Goal: Task Accomplishment & Management: Complete application form

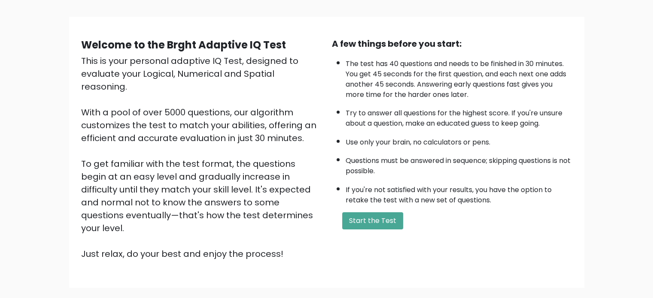
scroll to position [50, 0]
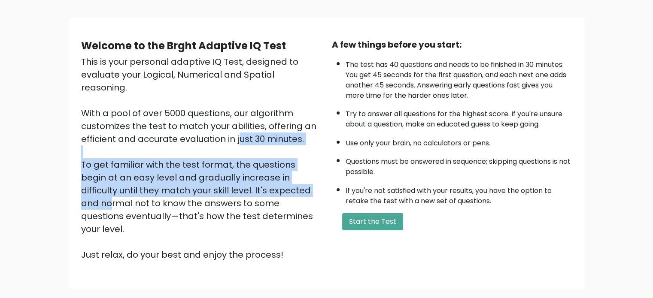
drag, startPoint x: 153, startPoint y: 122, endPoint x: 193, endPoint y: 171, distance: 64.1
click at [193, 171] on div "This is your personal adaptive IQ Test, designed to evaluate your Logical, Nume…" at bounding box center [201, 158] width 240 height 206
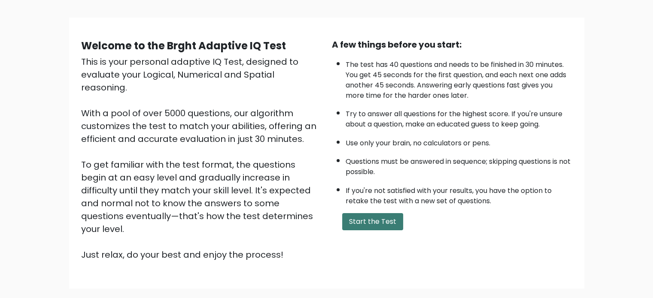
click at [364, 214] on button "Start the Test" at bounding box center [372, 221] width 61 height 17
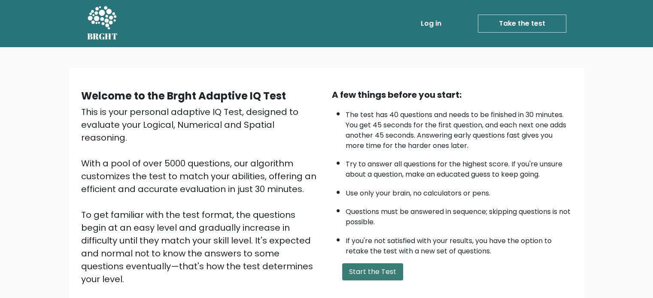
click at [386, 267] on button "Start the Test" at bounding box center [372, 272] width 61 height 17
click at [376, 264] on button "Start the Test" at bounding box center [372, 272] width 61 height 17
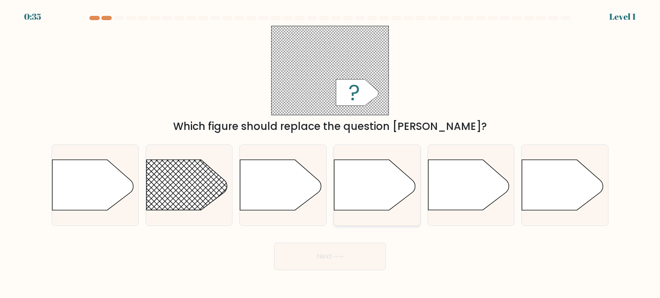
click at [375, 177] on icon at bounding box center [374, 185] width 81 height 50
click at [330, 154] on input "d." at bounding box center [330, 151] width 0 height 4
radio input "true"
click at [463, 187] on icon at bounding box center [468, 185] width 81 height 50
click at [330, 154] on input "e." at bounding box center [330, 151] width 0 height 4
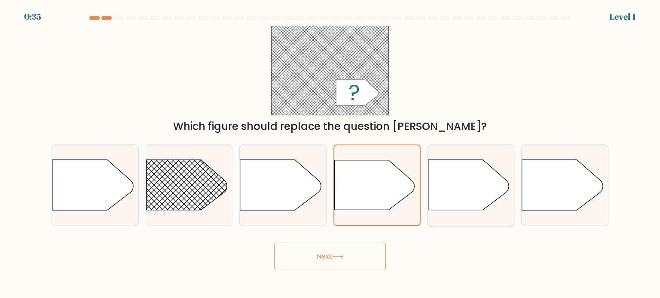
radio input "true"
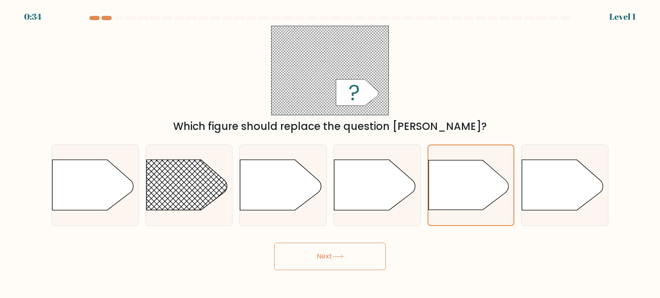
click at [94, 20] on div at bounding box center [329, 20] width 567 height 8
click at [94, 18] on div at bounding box center [94, 18] width 10 height 4
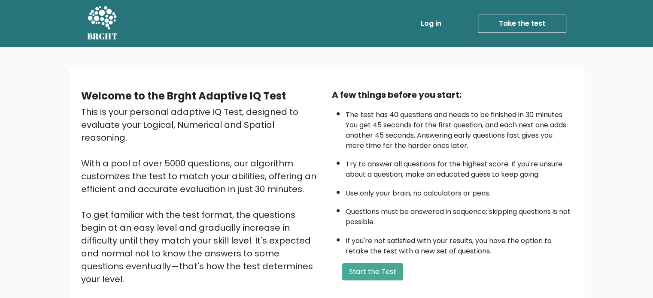
click at [522, 19] on link "Take the test" at bounding box center [522, 24] width 88 height 18
click at [375, 274] on button "Start the Test" at bounding box center [372, 272] width 61 height 17
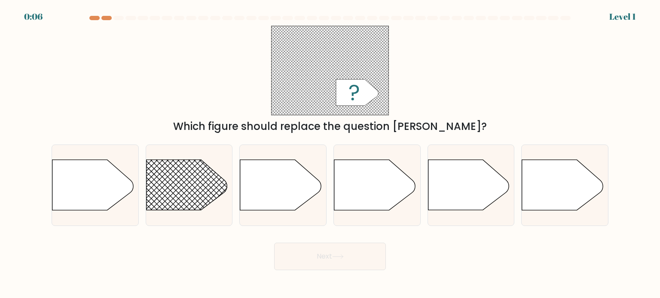
click at [114, 35] on div "Which figure should replace the question mark?" at bounding box center [329, 80] width 567 height 109
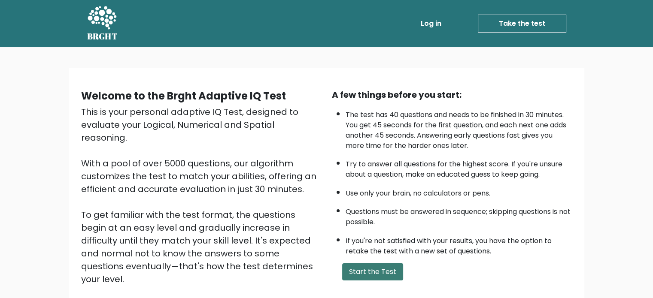
click at [377, 269] on button "Start the Test" at bounding box center [372, 272] width 61 height 17
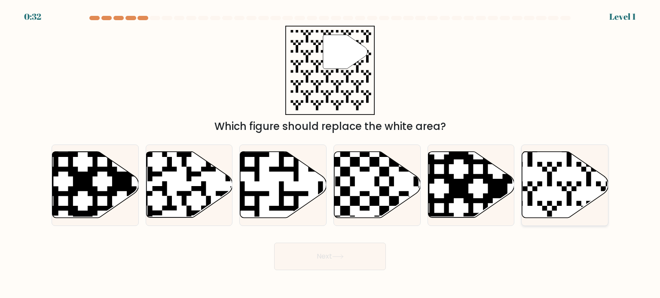
click at [565, 190] on icon at bounding box center [537, 221] width 156 height 156
click at [330, 154] on input "f." at bounding box center [330, 151] width 0 height 4
radio input "true"
click at [383, 257] on button "Next" at bounding box center [330, 256] width 112 height 27
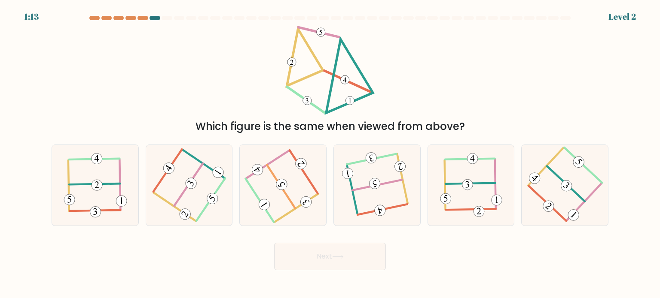
drag, startPoint x: 383, startPoint y: 268, endPoint x: 200, endPoint y: 70, distance: 270.2
click at [200, 70] on div "Which figure is the same when viewed from above?" at bounding box center [329, 80] width 567 height 109
click at [204, 187] on icon at bounding box center [189, 185] width 64 height 65
click at [330, 154] on input "b." at bounding box center [330, 151] width 0 height 4
radio input "true"
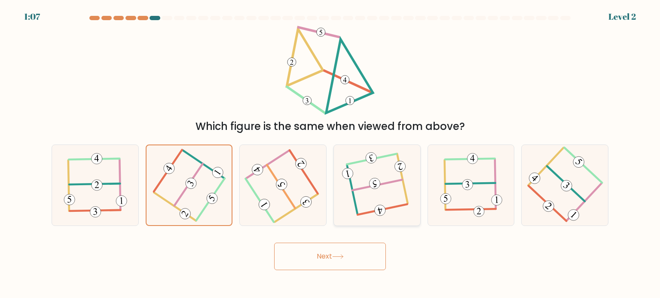
click at [374, 182] on 115 at bounding box center [374, 183] width 13 height 13
click at [330, 154] on input "d." at bounding box center [330, 151] width 0 height 4
radio input "true"
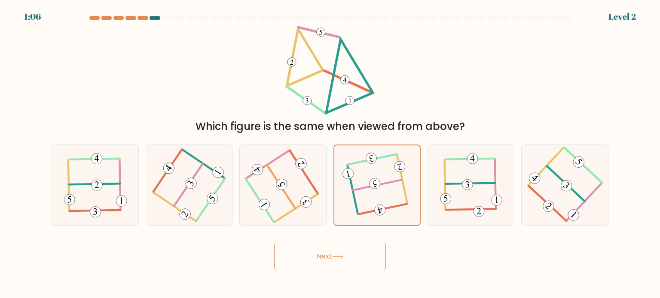
click at [350, 252] on button "Next" at bounding box center [330, 256] width 112 height 27
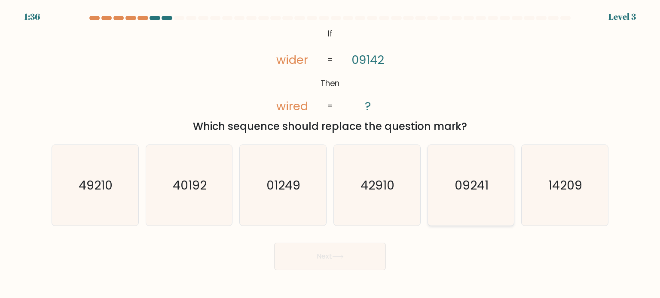
click at [456, 202] on icon "09241" at bounding box center [470, 185] width 81 height 81
click at [330, 154] on input "e. 09241" at bounding box center [330, 151] width 0 height 4
radio input "true"
click at [341, 260] on button "Next" at bounding box center [330, 256] width 112 height 27
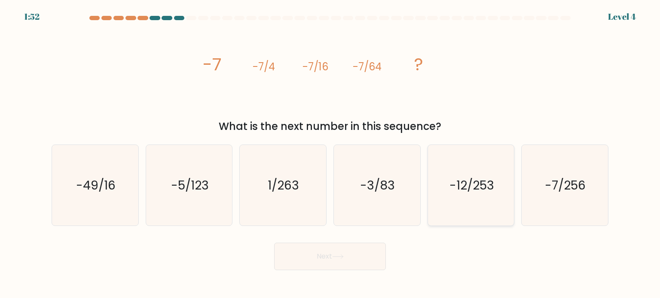
click at [477, 188] on text "-12/253" at bounding box center [471, 184] width 45 height 17
click at [330, 154] on input "e. -12/253" at bounding box center [330, 151] width 0 height 4
radio input "true"
click at [351, 259] on button "Next" at bounding box center [330, 256] width 112 height 27
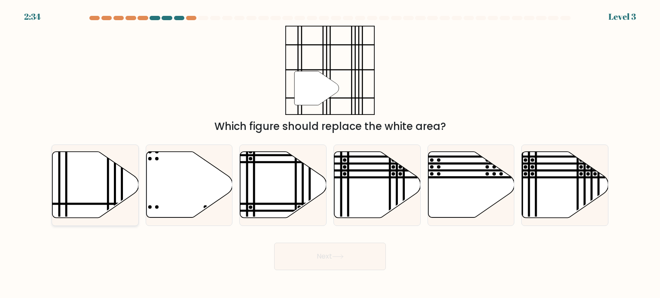
click at [115, 180] on line at bounding box center [115, 151] width 0 height 174
click at [330, 154] on input "a." at bounding box center [330, 151] width 0 height 4
radio input "true"
click at [340, 268] on button "Next" at bounding box center [330, 256] width 112 height 27
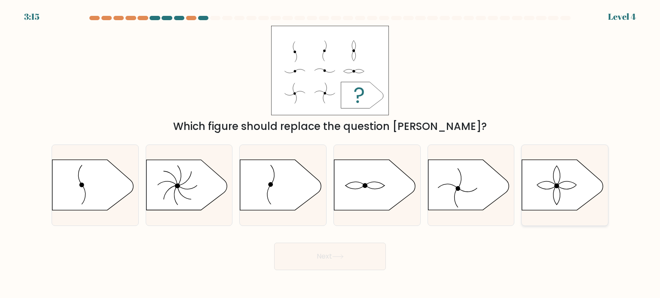
click at [532, 176] on icon at bounding box center [562, 185] width 81 height 50
click at [330, 154] on input "f." at bounding box center [330, 151] width 0 height 4
radio input "true"
click at [388, 263] on div "Next" at bounding box center [329, 254] width 567 height 34
click at [362, 254] on button "Next" at bounding box center [330, 256] width 112 height 27
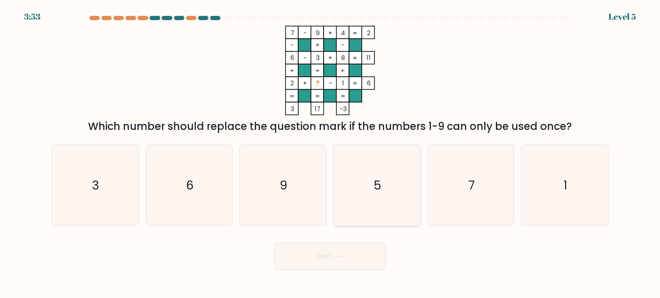
click at [379, 171] on icon "5" at bounding box center [376, 185] width 81 height 81
click at [330, 154] on input "d. 5" at bounding box center [330, 151] width 0 height 4
radio input "true"
click at [369, 253] on button "Next" at bounding box center [330, 256] width 112 height 27
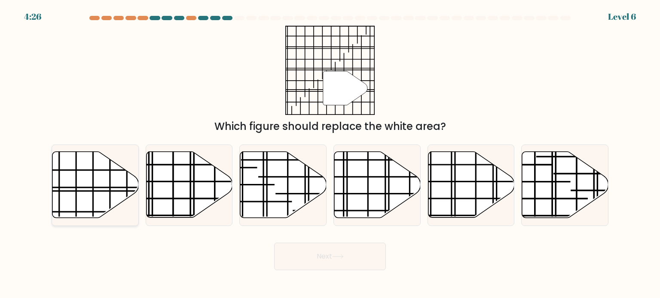
click at [84, 197] on icon at bounding box center [95, 185] width 86 height 66
click at [330, 154] on input "a." at bounding box center [330, 151] width 0 height 4
radio input "true"
click at [338, 252] on button "Next" at bounding box center [330, 256] width 112 height 27
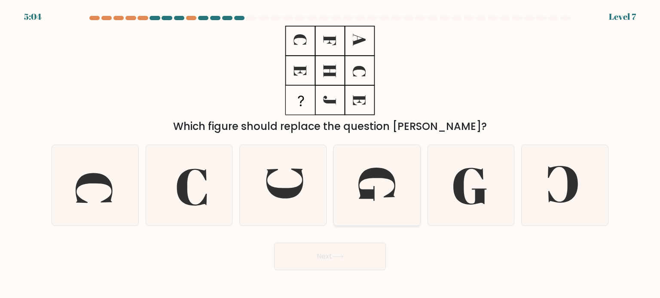
click at [380, 204] on icon at bounding box center [376, 185] width 81 height 81
click at [330, 154] on input "d." at bounding box center [330, 151] width 0 height 4
radio input "true"
click at [322, 250] on button "Next" at bounding box center [330, 256] width 112 height 27
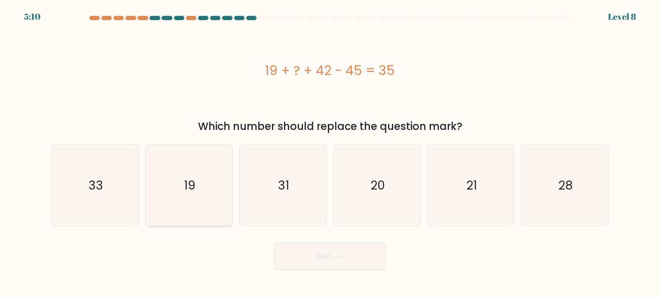
click at [205, 190] on icon "19" at bounding box center [189, 185] width 81 height 81
click at [330, 154] on input "b. 19" at bounding box center [330, 151] width 0 height 4
radio input "true"
click at [319, 255] on button "Next" at bounding box center [330, 256] width 112 height 27
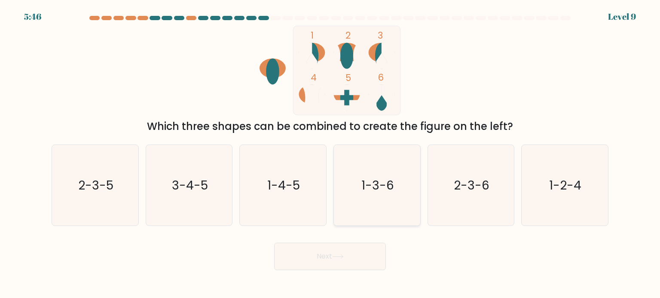
click at [360, 201] on icon "1-3-6" at bounding box center [376, 185] width 81 height 81
click at [330, 154] on input "d. 1-3-6" at bounding box center [330, 151] width 0 height 4
radio input "true"
click at [347, 253] on button "Next" at bounding box center [330, 256] width 112 height 27
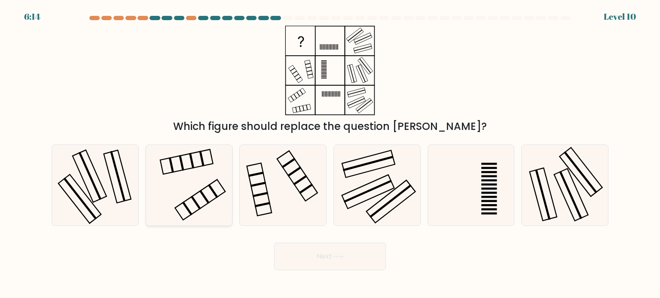
click at [191, 195] on icon at bounding box center [189, 185] width 81 height 81
click at [330, 154] on input "b." at bounding box center [330, 151] width 0 height 4
radio input "true"
click at [310, 249] on button "Next" at bounding box center [330, 256] width 112 height 27
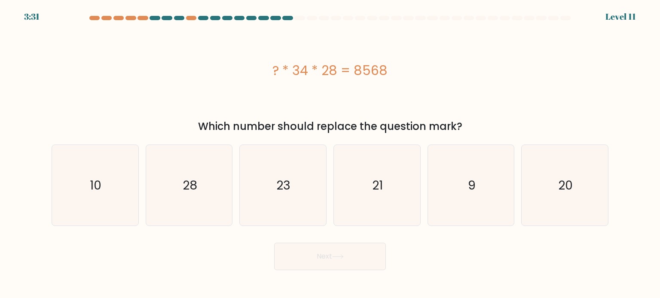
click at [295, 76] on div "? * 34 * 28 = 8568" at bounding box center [330, 70] width 556 height 19
click at [470, 213] on icon "9" at bounding box center [470, 185] width 81 height 81
click at [330, 154] on input "e. 9" at bounding box center [330, 151] width 0 height 4
radio input "true"
click at [331, 262] on button "Next" at bounding box center [330, 256] width 112 height 27
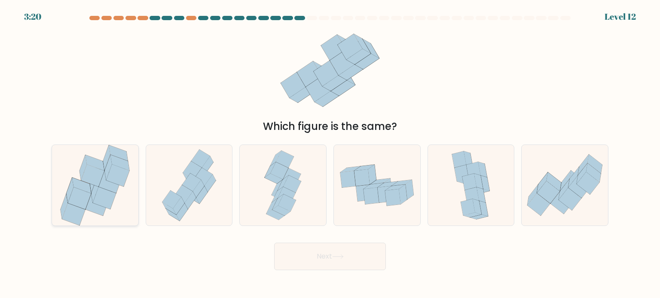
click at [88, 192] on icon at bounding box center [81, 186] width 19 height 16
click at [330, 154] on input "a." at bounding box center [330, 151] width 0 height 4
radio input "true"
click at [310, 248] on button "Next" at bounding box center [330, 256] width 112 height 27
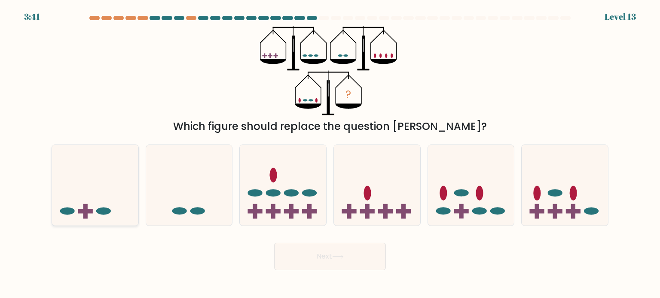
click at [131, 182] on icon at bounding box center [95, 185] width 86 height 71
click at [330, 154] on input "a." at bounding box center [330, 151] width 0 height 4
radio input "true"
click at [360, 254] on button "Next" at bounding box center [330, 256] width 112 height 27
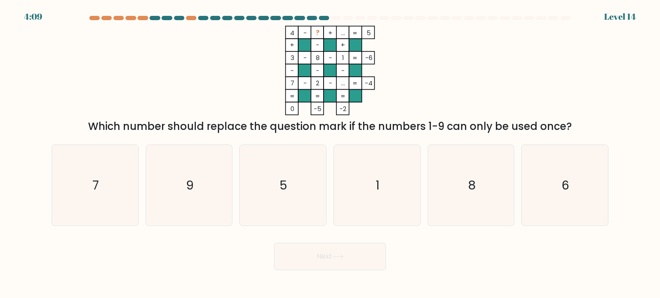
click at [328, 170] on div "c. 5" at bounding box center [283, 186] width 94 height 82
click at [346, 173] on icon "1" at bounding box center [376, 185] width 81 height 81
click at [330, 154] on input "d. 1" at bounding box center [330, 151] width 0 height 4
radio input "true"
click at [337, 262] on button "Next" at bounding box center [330, 256] width 112 height 27
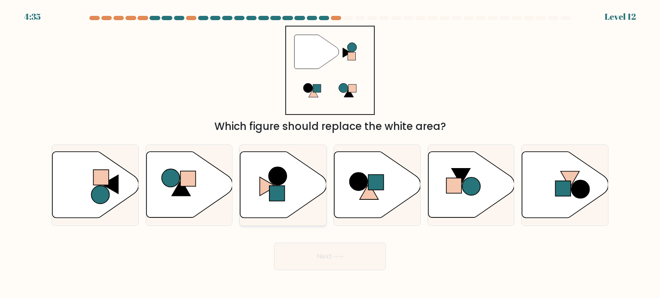
click at [295, 183] on icon at bounding box center [283, 185] width 86 height 66
click at [330, 154] on input "c." at bounding box center [330, 151] width 0 height 4
radio input "true"
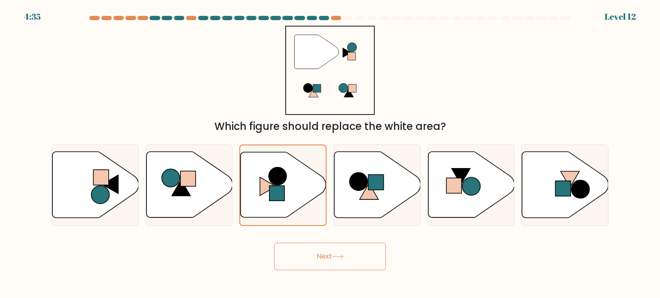
click at [310, 265] on button "Next" at bounding box center [330, 256] width 112 height 27
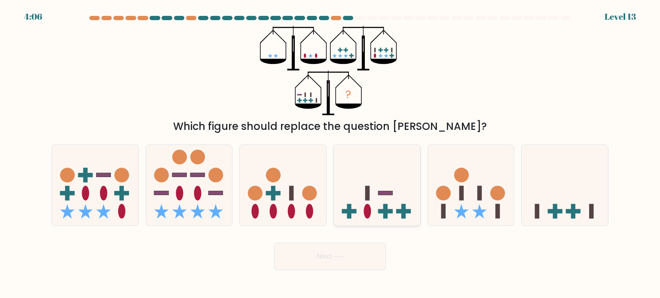
click at [400, 218] on icon at bounding box center [377, 185] width 86 height 71
click at [330, 154] on input "d." at bounding box center [330, 151] width 0 height 4
radio input "true"
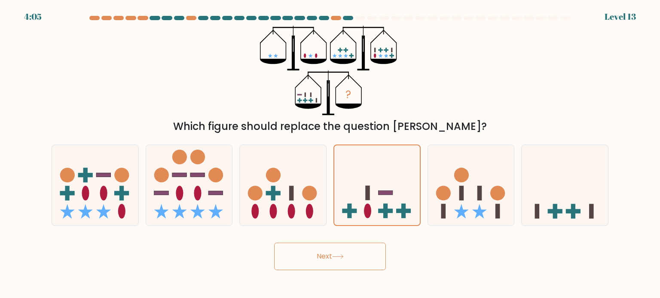
click at [364, 258] on button "Next" at bounding box center [330, 256] width 112 height 27
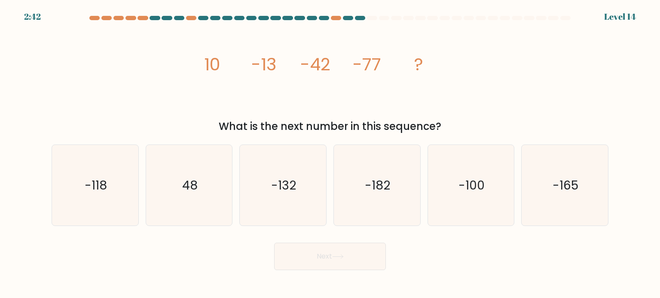
click at [325, 68] on tspan "-42" at bounding box center [315, 64] width 30 height 24
click at [278, 70] on icon "image/svg+xml 10 -13 -42 -77 ?" at bounding box center [330, 71] width 258 height 90
click at [109, 183] on icon "-118" at bounding box center [95, 185] width 81 height 81
click at [330, 154] on input "a. -118" at bounding box center [330, 151] width 0 height 4
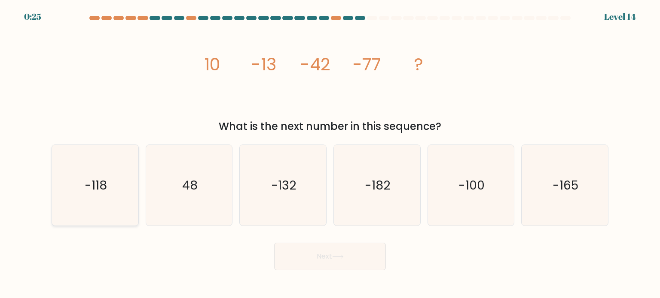
radio input "true"
click at [359, 261] on button "Next" at bounding box center [330, 256] width 112 height 27
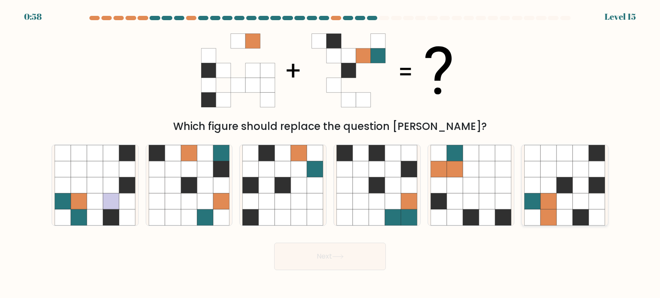
click at [597, 201] on icon at bounding box center [597, 201] width 16 height 16
click at [330, 154] on input "f." at bounding box center [330, 151] width 0 height 4
radio input "true"
click at [368, 249] on button "Next" at bounding box center [330, 256] width 112 height 27
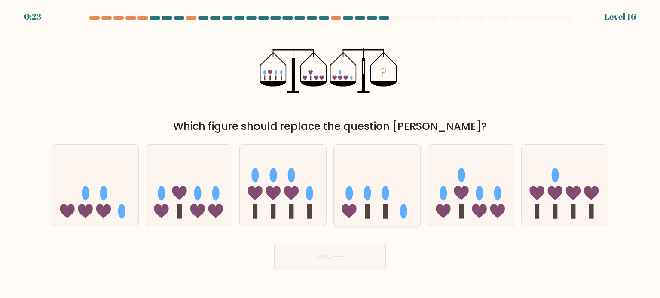
click at [375, 192] on icon at bounding box center [377, 185] width 86 height 71
click at [330, 154] on input "d." at bounding box center [330, 151] width 0 height 4
radio input "true"
click at [329, 261] on button "Next" at bounding box center [330, 256] width 112 height 27
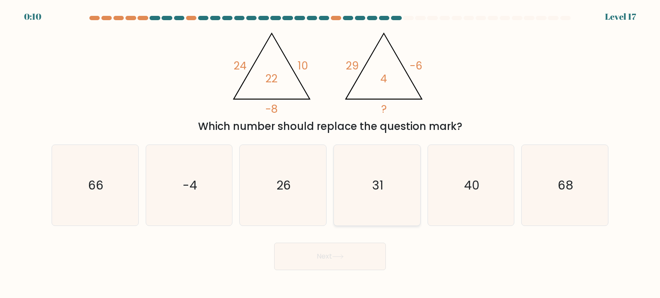
click at [386, 163] on icon "31" at bounding box center [376, 185] width 81 height 81
click at [330, 154] on input "d. 31" at bounding box center [330, 151] width 0 height 4
radio input "true"
click at [342, 264] on button "Next" at bounding box center [330, 256] width 112 height 27
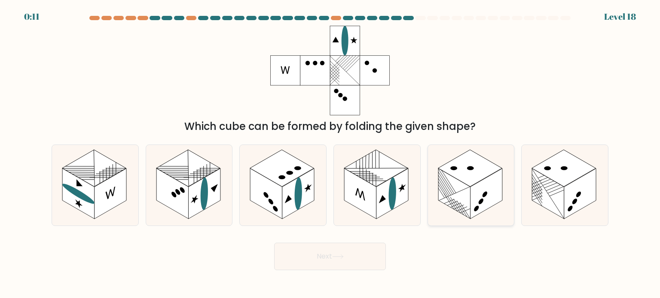
click at [472, 171] on rect at bounding box center [470, 168] width 64 height 37
click at [330, 154] on input "e." at bounding box center [330, 151] width 0 height 4
radio input "true"
click at [355, 259] on button "Next" at bounding box center [330, 256] width 112 height 27
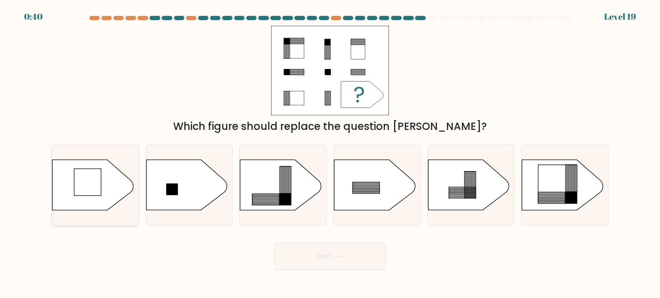
click at [78, 178] on rect at bounding box center [87, 182] width 27 height 27
click at [330, 154] on input "a." at bounding box center [330, 151] width 0 height 4
radio input "true"
click at [378, 270] on button "Next" at bounding box center [330, 256] width 112 height 27
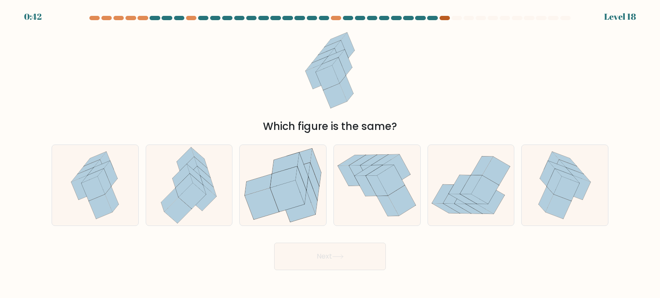
click at [442, 16] on div at bounding box center [444, 18] width 10 height 4
click at [96, 205] on icon at bounding box center [101, 207] width 24 height 24
click at [330, 154] on input "a." at bounding box center [330, 151] width 0 height 4
radio input "true"
click at [343, 263] on button "Next" at bounding box center [330, 256] width 112 height 27
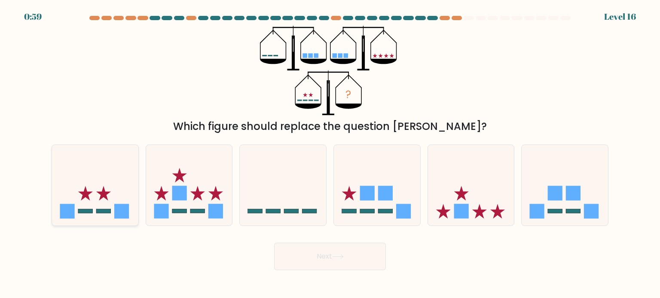
click at [102, 217] on icon at bounding box center [95, 185] width 86 height 71
click at [330, 154] on input "a." at bounding box center [330, 151] width 0 height 4
radio input "true"
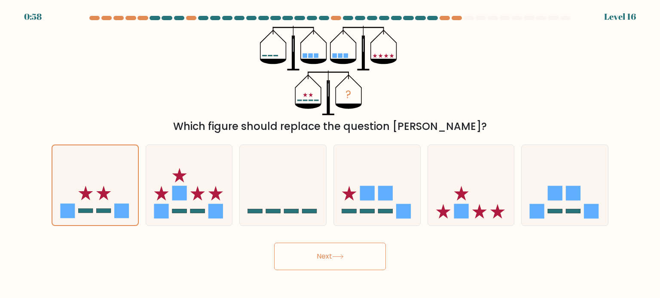
click at [336, 249] on button "Next" at bounding box center [330, 256] width 112 height 27
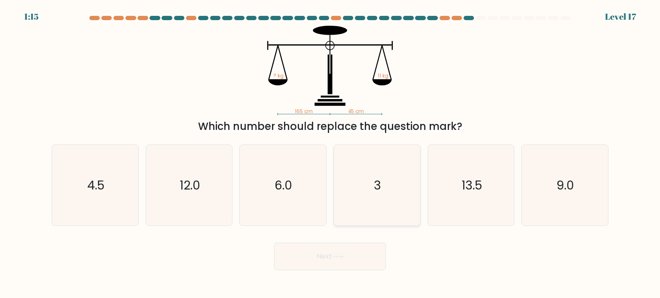
click at [383, 186] on icon "3" at bounding box center [376, 185] width 81 height 81
click at [330, 154] on input "d. 3" at bounding box center [330, 151] width 0 height 4
radio input "true"
click at [362, 247] on button "Next" at bounding box center [330, 256] width 112 height 27
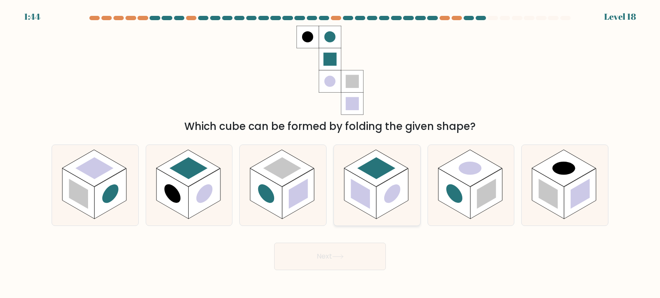
click at [397, 202] on rect at bounding box center [392, 194] width 32 height 51
click at [330, 154] on input "d." at bounding box center [330, 151] width 0 height 4
radio input "true"
click at [349, 247] on button "Next" at bounding box center [330, 256] width 112 height 27
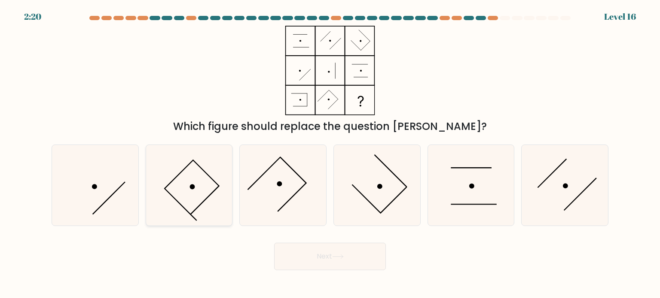
click at [183, 196] on icon at bounding box center [189, 185] width 81 height 81
click at [330, 154] on input "b." at bounding box center [330, 151] width 0 height 4
radio input "true"
click at [386, 201] on icon at bounding box center [376, 185] width 81 height 81
click at [330, 154] on input "d." at bounding box center [330, 151] width 0 height 4
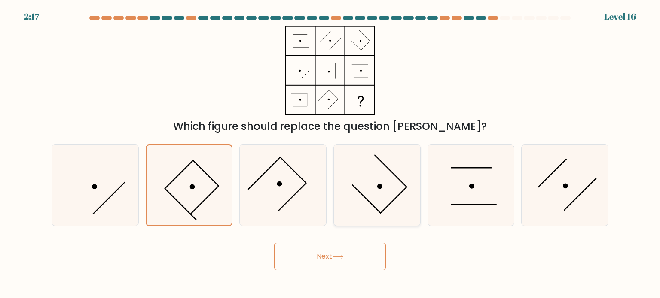
radio input "true"
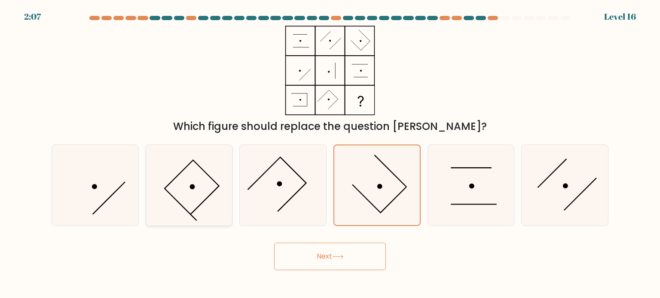
click at [186, 197] on icon at bounding box center [189, 185] width 81 height 81
click at [330, 154] on input "b." at bounding box center [330, 151] width 0 height 4
radio input "true"
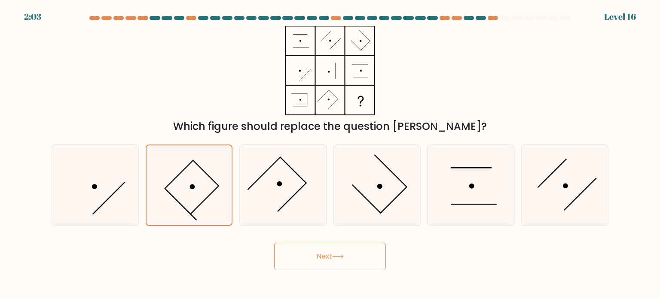
click at [333, 252] on button "Next" at bounding box center [330, 256] width 112 height 27
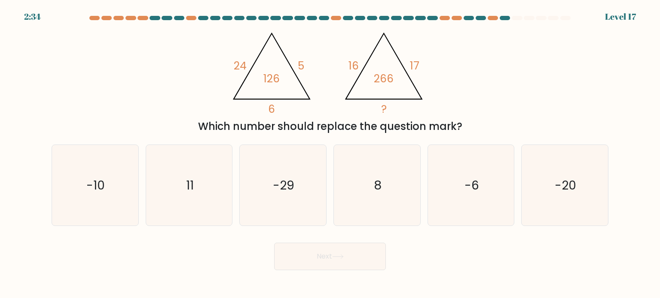
click at [269, 79] on tspan "126" at bounding box center [271, 78] width 16 height 15
click at [269, 77] on tspan "126" at bounding box center [271, 78] width 16 height 15
click at [281, 83] on icon "@import url('https://fonts.googleapis.com/css?family=Abril+Fatface:400,100,100i…" at bounding box center [330, 71] width 206 height 90
drag, startPoint x: 281, startPoint y: 83, endPoint x: 245, endPoint y: 78, distance: 36.4
click at [245, 78] on icon "@import url('https://fonts.googleapis.com/css?family=Abril+Fatface:400,100,100i…" at bounding box center [330, 71] width 206 height 90
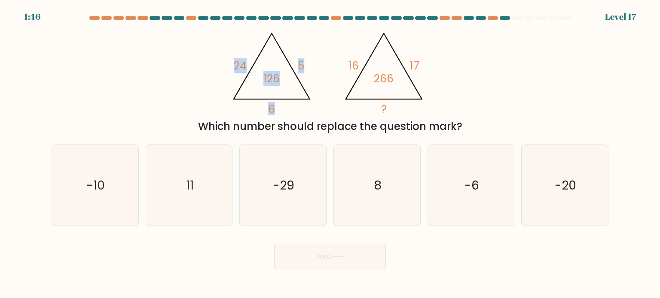
click at [245, 78] on icon at bounding box center [272, 66] width 76 height 66
drag, startPoint x: 492, startPoint y: 200, endPoint x: 440, endPoint y: 232, distance: 60.9
click at [440, 232] on form at bounding box center [330, 143] width 660 height 255
click at [459, 210] on icon "-6" at bounding box center [470, 185] width 81 height 81
click at [330, 154] on input "e. -6" at bounding box center [330, 151] width 0 height 4
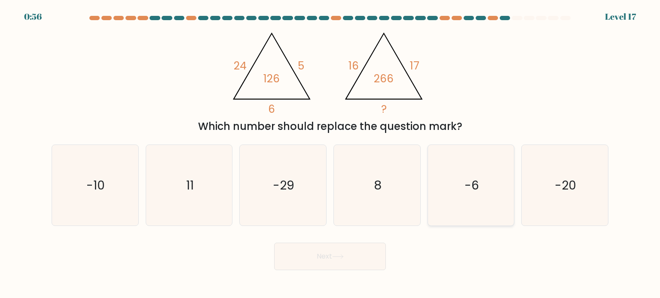
radio input "true"
click at [323, 262] on button "Next" at bounding box center [330, 256] width 112 height 27
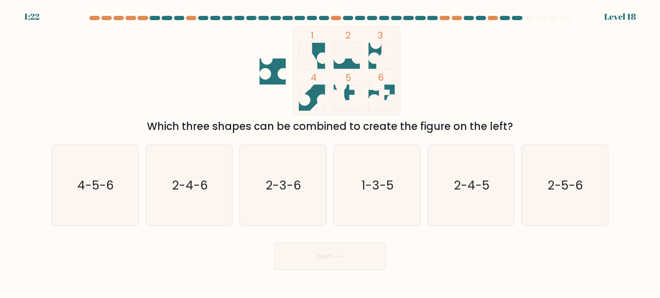
click at [343, 56] on icon at bounding box center [347, 51] width 26 height 16
click at [590, 207] on icon "2-5-6" at bounding box center [564, 185] width 81 height 81
click at [330, 154] on input "f. 2-5-6" at bounding box center [330, 151] width 0 height 4
radio input "true"
click at [365, 270] on button "Next" at bounding box center [330, 256] width 112 height 27
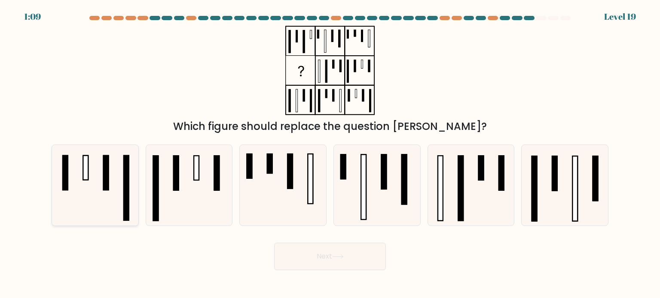
click at [102, 200] on icon at bounding box center [95, 185] width 81 height 81
click at [330, 154] on input "a." at bounding box center [330, 151] width 0 height 4
radio input "true"
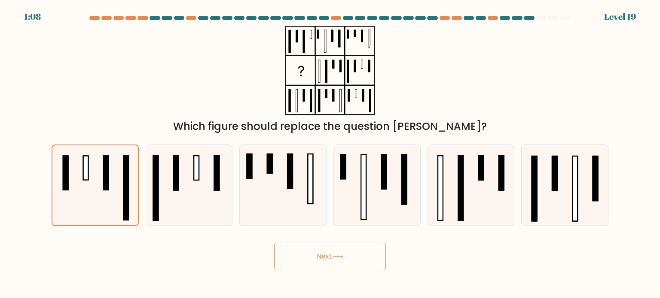
click at [313, 259] on button "Next" at bounding box center [330, 256] width 112 height 27
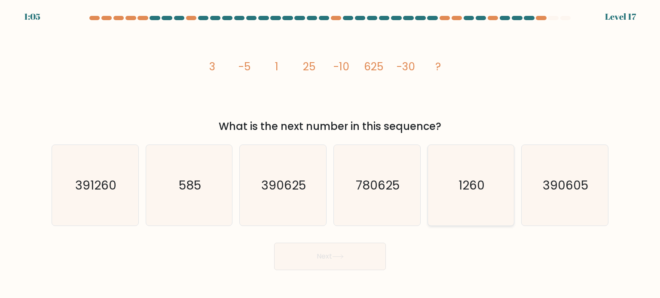
click at [499, 188] on icon "1260" at bounding box center [470, 185] width 81 height 81
click at [330, 154] on input "e. 1260" at bounding box center [330, 151] width 0 height 4
radio input "true"
click at [340, 250] on button "Next" at bounding box center [330, 256] width 112 height 27
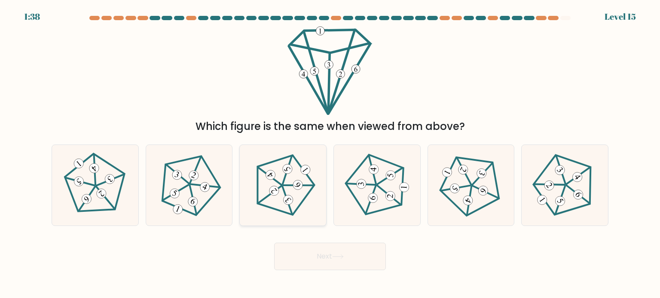
click at [302, 209] on icon at bounding box center [282, 185] width 65 height 65
click at [330, 154] on input "c." at bounding box center [330, 151] width 0 height 4
radio input "true"
click at [332, 250] on button "Next" at bounding box center [330, 256] width 112 height 27
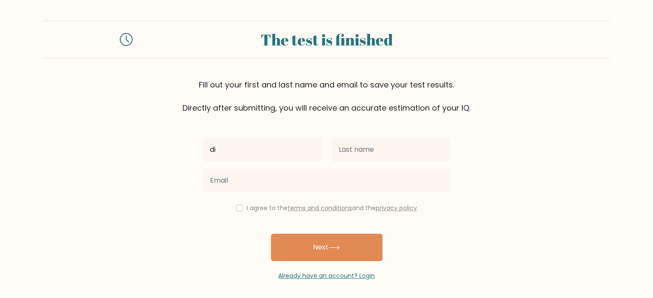
type input "d"
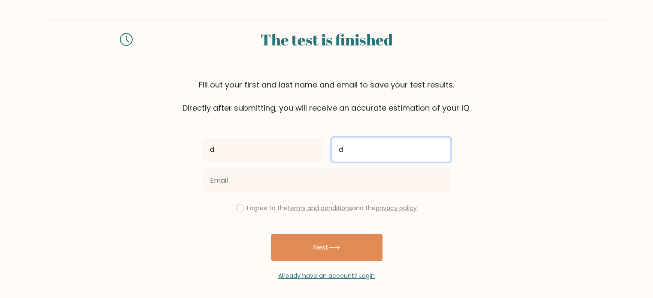
click at [351, 153] on input "d" at bounding box center [391, 150] width 119 height 24
type input "d"
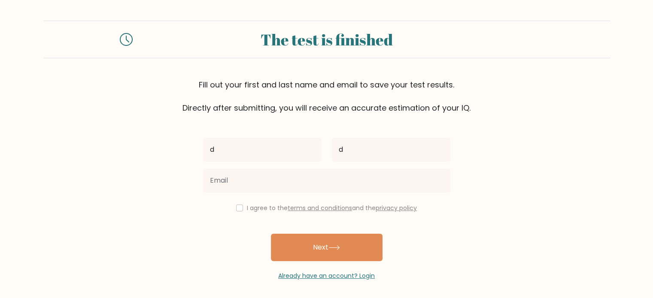
click at [319, 194] on div at bounding box center [327, 180] width 258 height 31
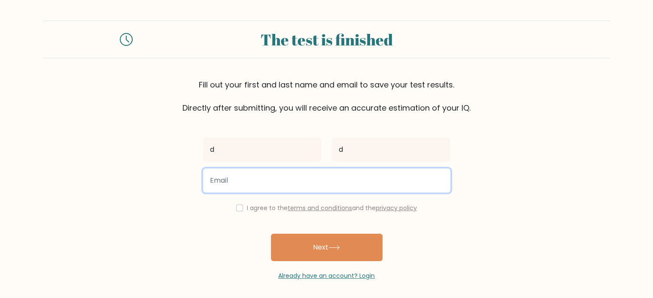
click at [330, 184] on input "email" at bounding box center [326, 181] width 247 height 24
type input "[PERSON_NAME][EMAIL_ADDRESS][DOMAIN_NAME]"
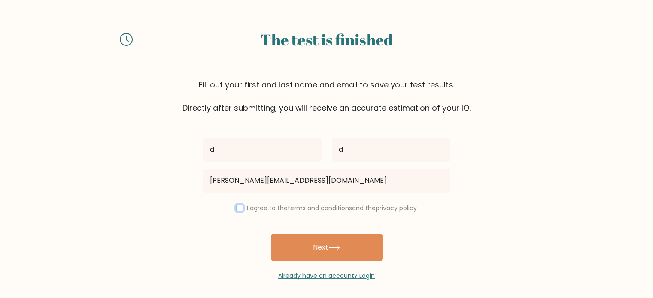
click at [240, 208] on input "checkbox" at bounding box center [239, 208] width 7 height 7
checkbox input "true"
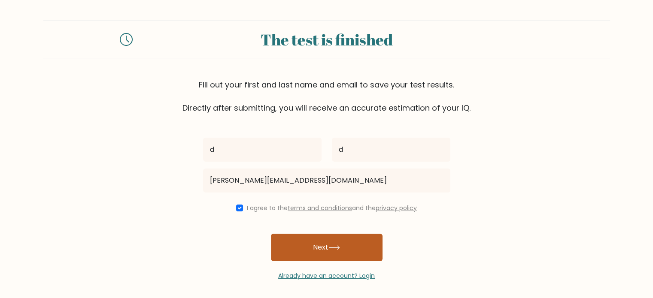
click at [326, 243] on button "Next" at bounding box center [327, 247] width 112 height 27
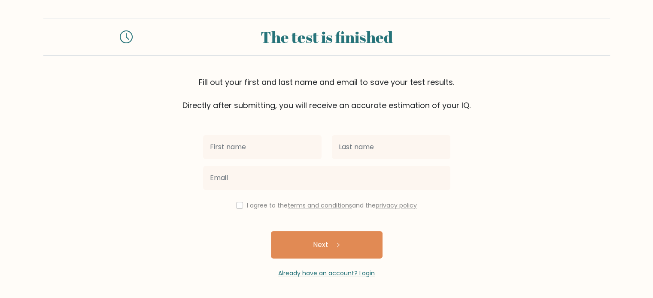
scroll to position [27, 0]
click at [125, 38] on icon at bounding box center [126, 37] width 13 height 13
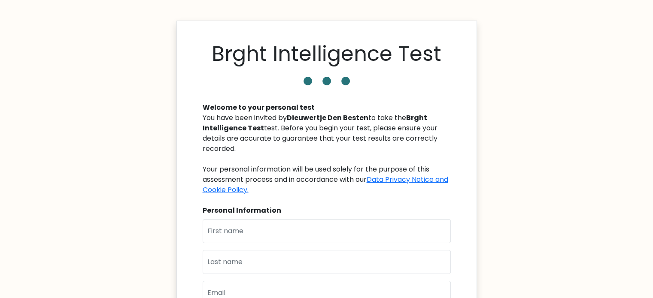
click at [299, 244] on div "First Name Last Name Email" at bounding box center [327, 265] width 248 height 93
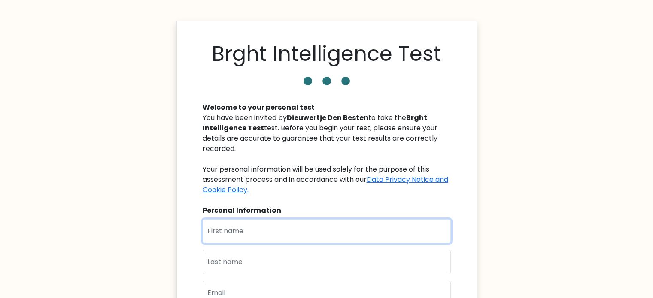
click at [304, 238] on input "text" at bounding box center [327, 231] width 248 height 24
type input "Dieuwertje"
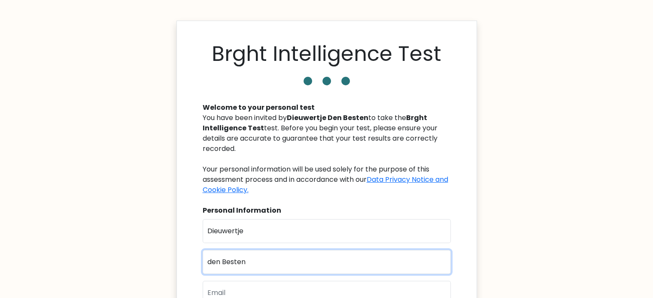
type input "den Besten"
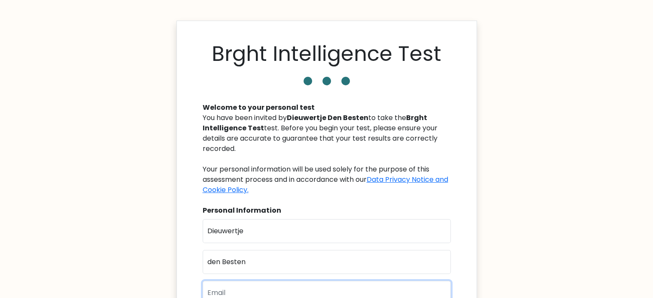
scroll to position [6, 0]
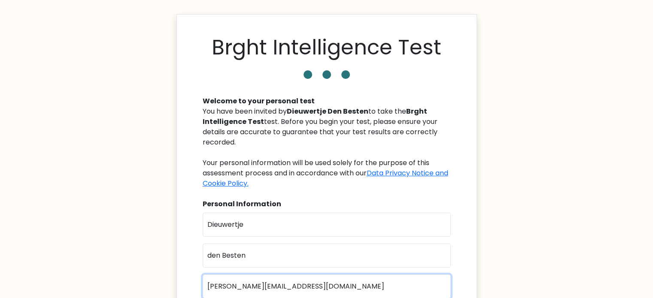
type input "[PERSON_NAME][EMAIL_ADDRESS][DOMAIN_NAME]"
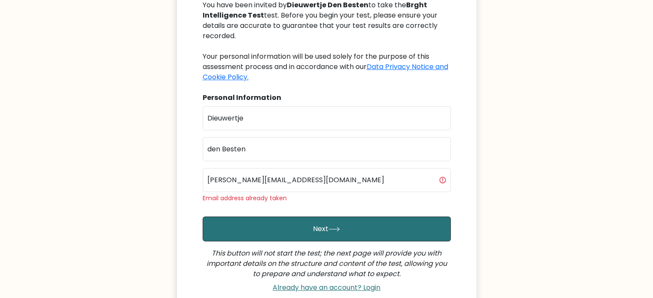
scroll to position [119, 0]
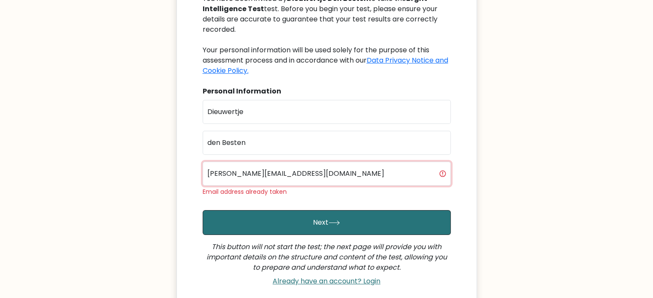
click at [310, 164] on input "[PERSON_NAME][EMAIL_ADDRESS][DOMAIN_NAME]" at bounding box center [327, 174] width 248 height 24
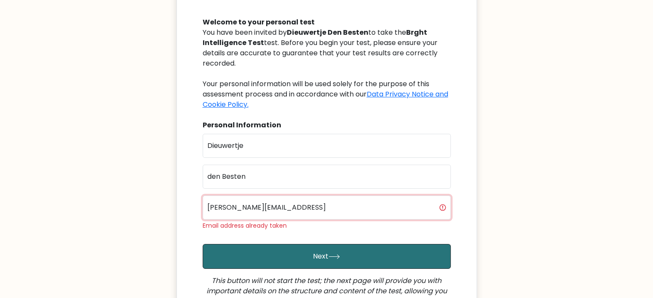
type input "[PERSON_NAME][EMAIL_ADDRESS][DOMAIN_NAME]"
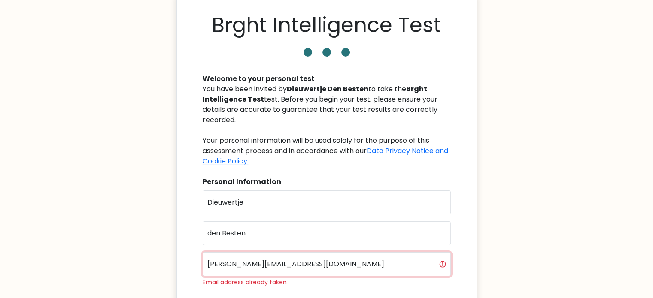
scroll to position [204, 0]
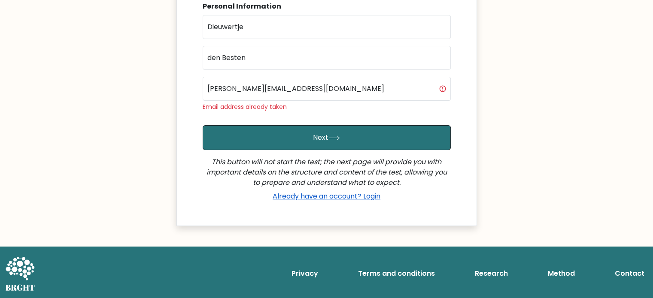
click at [325, 197] on link "Already have an account? Login" at bounding box center [326, 197] width 115 height 10
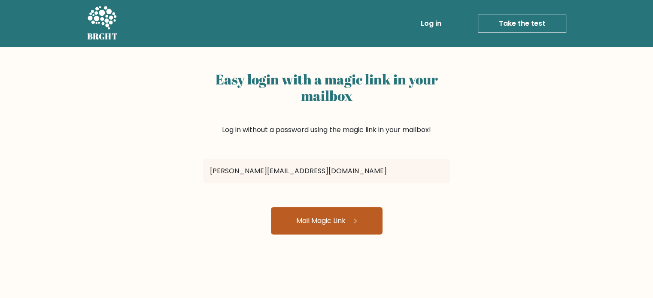
type input "[PERSON_NAME][EMAIL_ADDRESS][DOMAIN_NAME]"
click at [310, 212] on button "Mail Magic Link" at bounding box center [327, 220] width 112 height 27
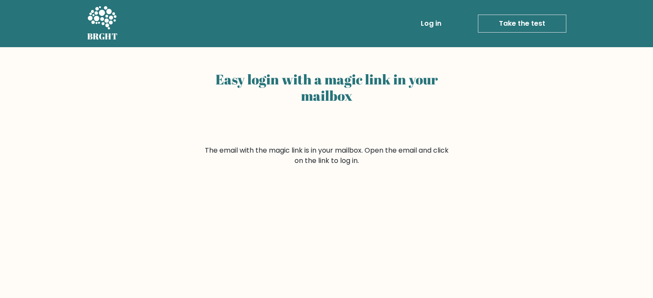
click at [519, 20] on link "Take the test" at bounding box center [522, 24] width 88 height 18
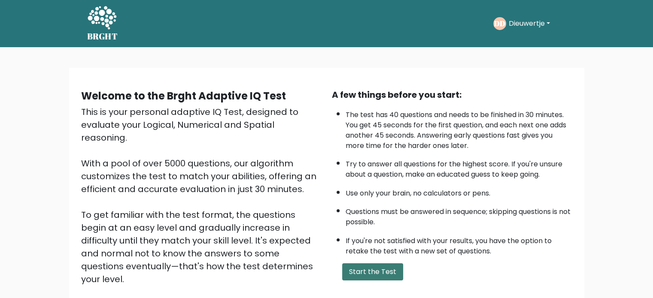
click at [364, 277] on button "Start the Test" at bounding box center [372, 272] width 61 height 17
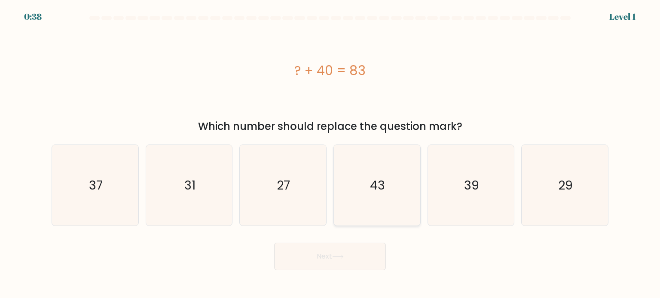
click at [395, 199] on icon "43" at bounding box center [376, 185] width 81 height 81
click at [330, 154] on input "d. 43" at bounding box center [330, 151] width 0 height 4
radio input "true"
click at [347, 244] on button "Next" at bounding box center [330, 256] width 112 height 27
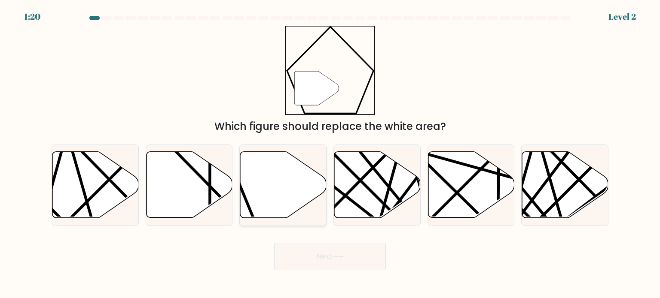
click at [272, 179] on icon at bounding box center [283, 185] width 86 height 66
click at [330, 154] on input "c." at bounding box center [330, 151] width 0 height 4
radio input "true"
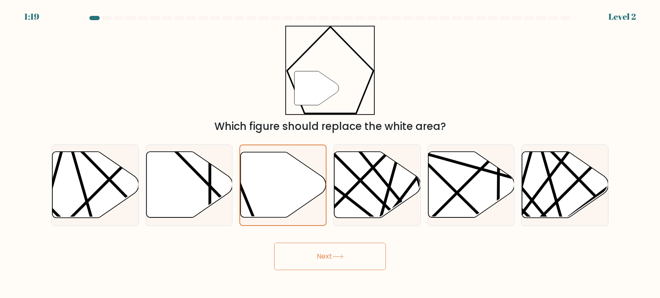
click at [349, 261] on button "Next" at bounding box center [330, 256] width 112 height 27
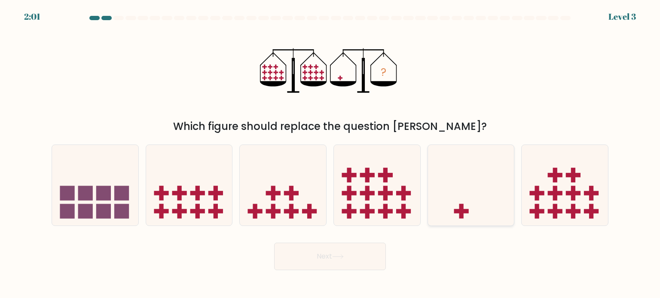
click at [465, 200] on icon at bounding box center [471, 185] width 86 height 71
click at [330, 154] on input "e." at bounding box center [330, 151] width 0 height 4
radio input "true"
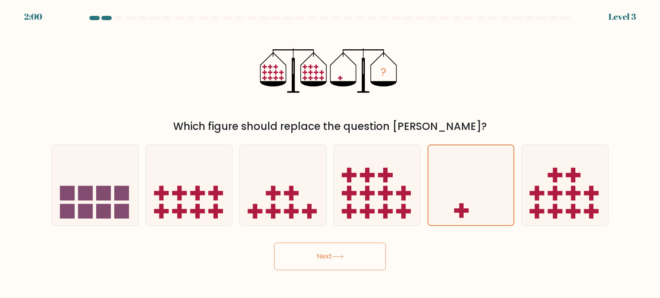
click at [349, 258] on button "Next" at bounding box center [330, 256] width 112 height 27
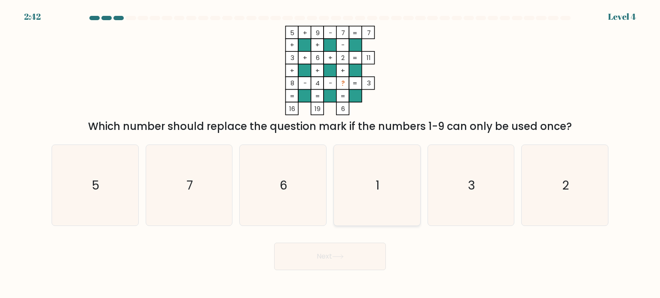
click at [374, 164] on icon "1" at bounding box center [376, 185] width 81 height 81
click at [330, 154] on input "d. 1" at bounding box center [330, 151] width 0 height 4
radio input "true"
click at [349, 264] on button "Next" at bounding box center [330, 256] width 112 height 27
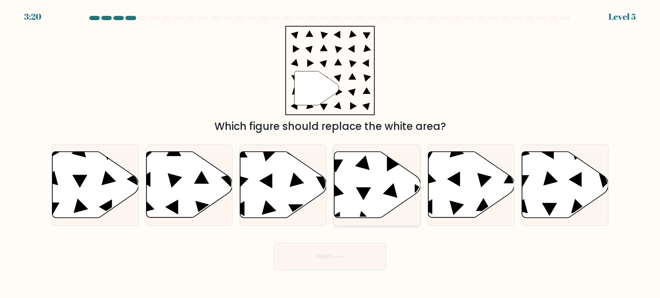
click at [357, 197] on icon at bounding box center [377, 185] width 86 height 66
click at [330, 154] on input "d." at bounding box center [330, 151] width 0 height 4
radio input "true"
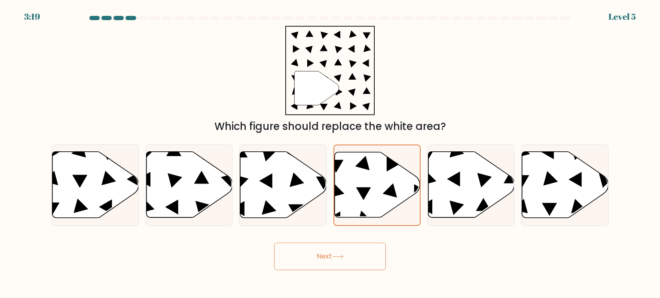
click at [352, 261] on button "Next" at bounding box center [330, 256] width 112 height 27
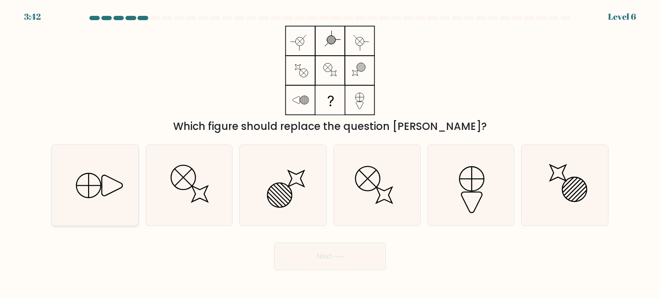
click at [96, 188] on icon at bounding box center [95, 185] width 81 height 81
click at [330, 154] on input "a." at bounding box center [330, 151] width 0 height 4
radio input "true"
click at [97, 188] on icon at bounding box center [95, 186] width 80 height 80
click at [330, 154] on input "a." at bounding box center [330, 151] width 0 height 4
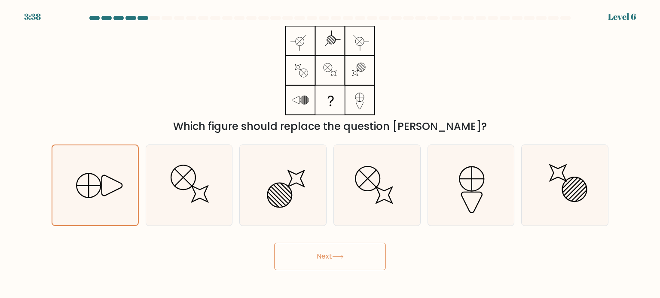
click at [335, 263] on button "Next" at bounding box center [330, 256] width 112 height 27
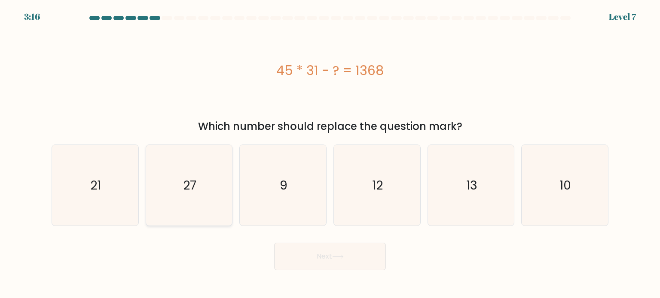
click at [211, 174] on icon "27" at bounding box center [189, 185] width 81 height 81
click at [330, 154] on input "b. 27" at bounding box center [330, 151] width 0 height 4
radio input "true"
click at [338, 249] on button "Next" at bounding box center [330, 256] width 112 height 27
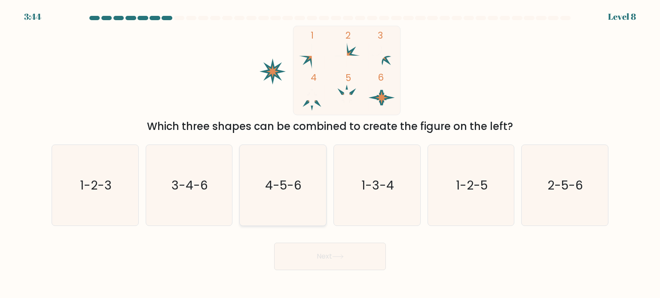
drag, startPoint x: 304, startPoint y: 179, endPoint x: 318, endPoint y: 233, distance: 56.2
click at [304, 179] on icon "4-5-6" at bounding box center [282, 185] width 81 height 81
click at [330, 154] on input "c. 4-5-6" at bounding box center [330, 151] width 0 height 4
radio input "true"
click at [342, 265] on button "Next" at bounding box center [330, 256] width 112 height 27
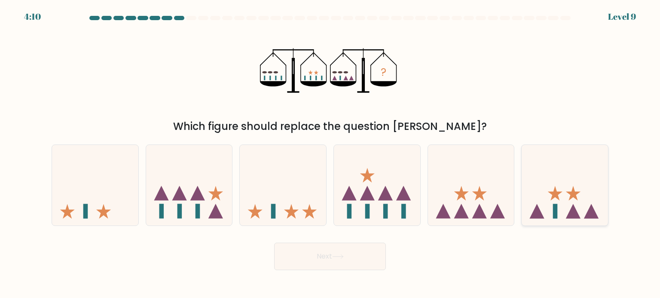
click at [570, 207] on icon at bounding box center [564, 185] width 86 height 71
click at [330, 154] on input "f." at bounding box center [330, 151] width 0 height 4
radio input "true"
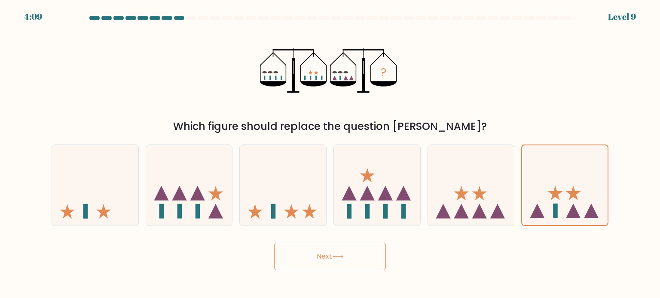
click at [360, 257] on button "Next" at bounding box center [330, 256] width 112 height 27
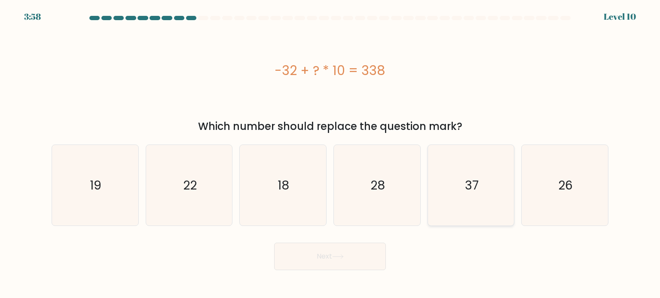
click at [477, 201] on icon "37" at bounding box center [470, 185] width 81 height 81
click at [330, 154] on input "e. 37" at bounding box center [330, 151] width 0 height 4
radio input "true"
click at [326, 259] on button "Next" at bounding box center [330, 256] width 112 height 27
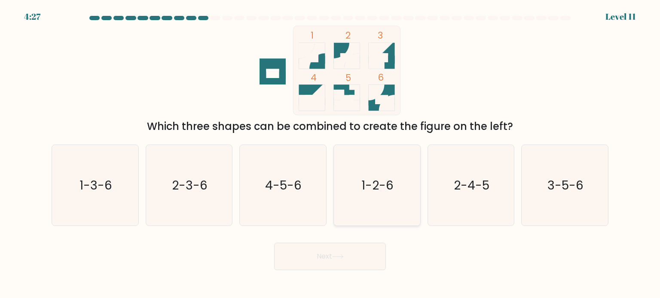
click at [374, 202] on icon "1-2-6" at bounding box center [376, 185] width 81 height 81
click at [330, 154] on input "d. 1-2-6" at bounding box center [330, 151] width 0 height 4
radio input "true"
click at [352, 268] on button "Next" at bounding box center [330, 256] width 112 height 27
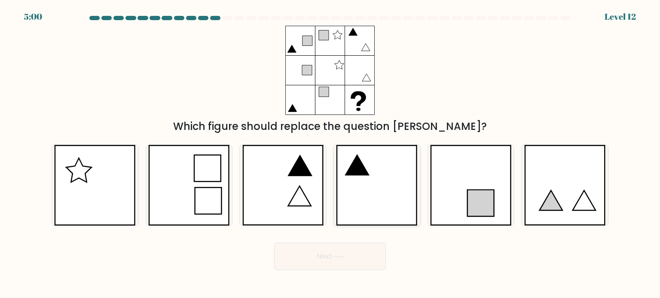
click at [374, 161] on icon at bounding box center [377, 185] width 82 height 81
click at [330, 154] on input "d." at bounding box center [330, 151] width 0 height 4
radio input "true"
click at [369, 272] on body "5:00 Level 12" at bounding box center [330, 149] width 660 height 298
click at [369, 261] on button "Next" at bounding box center [330, 256] width 112 height 27
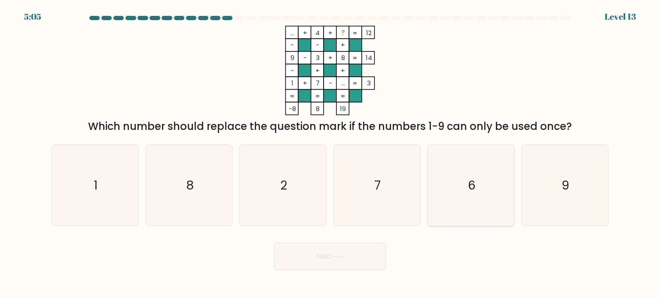
drag, startPoint x: 441, startPoint y: 149, endPoint x: 449, endPoint y: 151, distance: 7.5
click at [442, 151] on icon "6" at bounding box center [470, 185] width 81 height 81
click at [330, 151] on input "e. 6" at bounding box center [330, 151] width 0 height 4
radio input "true"
click at [359, 258] on button "Next" at bounding box center [330, 256] width 112 height 27
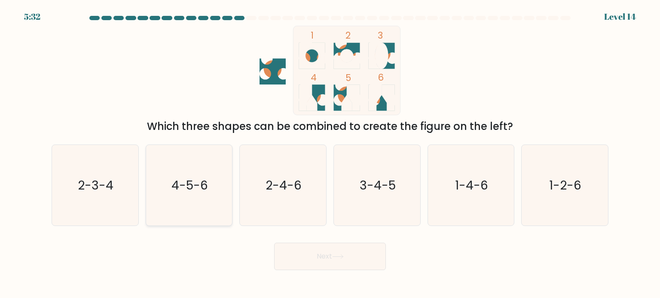
click at [185, 197] on icon "4-5-6" at bounding box center [189, 185] width 81 height 81
click at [330, 154] on input "b. 4-5-6" at bounding box center [330, 151] width 0 height 4
radio input "true"
click at [316, 258] on button "Next" at bounding box center [330, 256] width 112 height 27
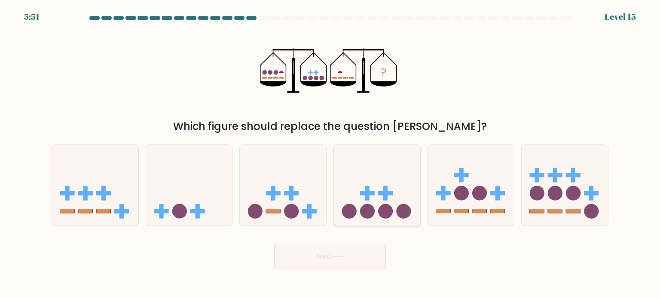
click at [405, 216] on circle at bounding box center [403, 211] width 15 height 15
click at [330, 154] on input "d." at bounding box center [330, 151] width 0 height 4
radio input "true"
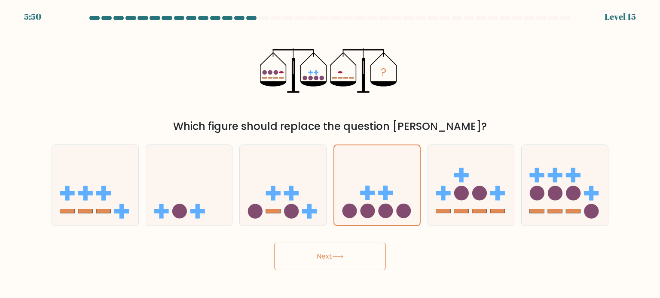
click at [349, 266] on button "Next" at bounding box center [330, 256] width 112 height 27
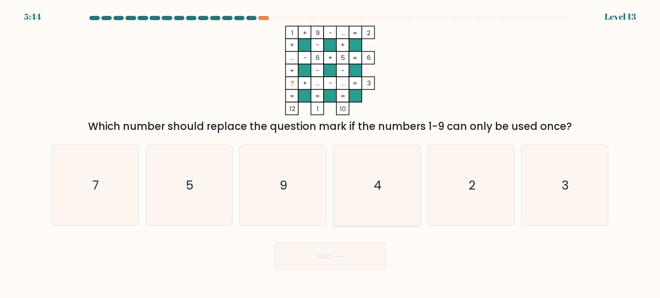
click at [380, 185] on text "4" at bounding box center [378, 184] width 8 height 17
click at [330, 154] on input "d. 4" at bounding box center [330, 151] width 0 height 4
radio input "true"
click at [331, 259] on button "Next" at bounding box center [330, 256] width 112 height 27
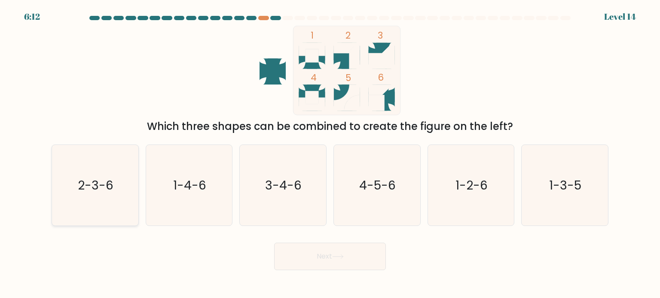
click at [86, 195] on icon "2-3-6" at bounding box center [95, 185] width 81 height 81
click at [330, 154] on input "a. 2-3-6" at bounding box center [330, 151] width 0 height 4
radio input "true"
click at [308, 250] on button "Next" at bounding box center [330, 256] width 112 height 27
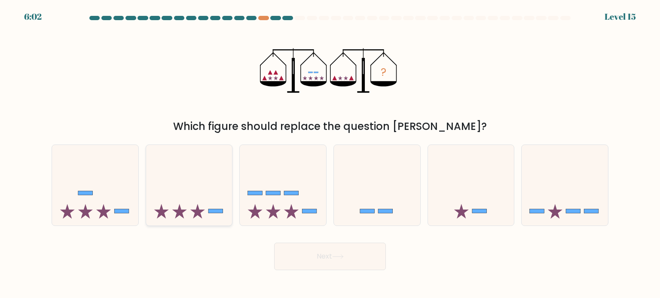
click at [200, 206] on icon at bounding box center [189, 185] width 86 height 71
click at [330, 154] on input "b." at bounding box center [330, 151] width 0 height 4
radio input "true"
click at [343, 257] on icon at bounding box center [337, 257] width 10 height 4
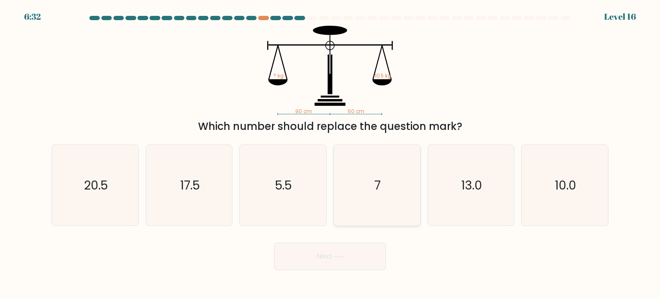
click at [369, 183] on icon "7" at bounding box center [376, 185] width 81 height 81
click at [330, 154] on input "d. 7" at bounding box center [330, 151] width 0 height 4
radio input "true"
click at [316, 250] on button "Next" at bounding box center [330, 256] width 112 height 27
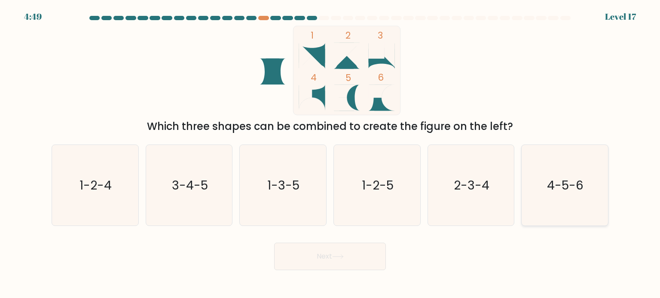
click at [591, 220] on icon "4-5-6" at bounding box center [564, 185] width 81 height 81
click at [330, 154] on input "f. 4-5-6" at bounding box center [330, 151] width 0 height 4
radio input "true"
click at [352, 262] on button "Next" at bounding box center [330, 256] width 112 height 27
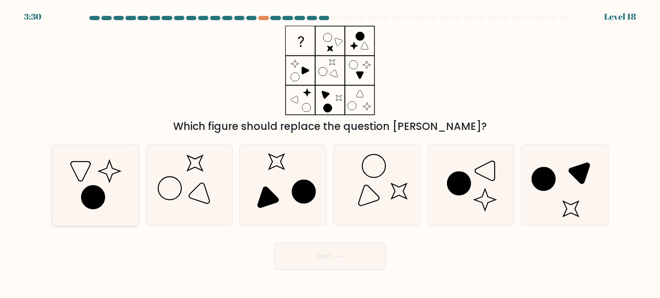
click at [93, 193] on icon at bounding box center [93, 197] width 23 height 23
click at [330, 154] on input "a." at bounding box center [330, 151] width 0 height 4
radio input "true"
click at [353, 259] on button "Next" at bounding box center [330, 256] width 112 height 27
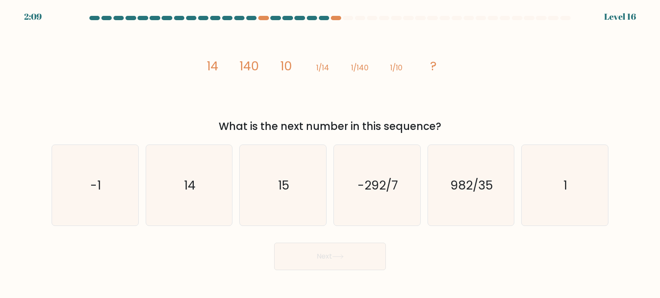
click at [350, 111] on icon "image/svg+xml 14 140 10 1/14 1/140 1/10 ?" at bounding box center [330, 71] width 258 height 90
click at [196, 194] on icon "14" at bounding box center [189, 185] width 81 height 81
click at [330, 154] on input "b. 14" at bounding box center [330, 151] width 0 height 4
radio input "true"
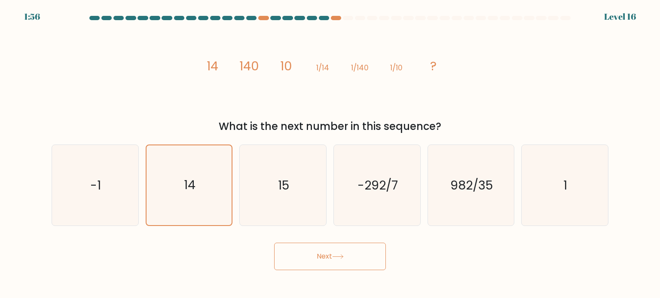
click at [335, 259] on button "Next" at bounding box center [330, 256] width 112 height 27
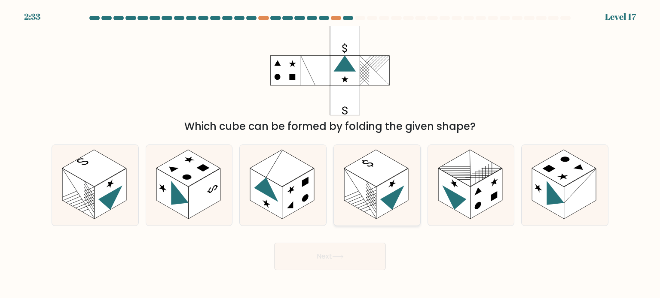
click at [389, 195] on icon at bounding box center [392, 200] width 24 height 31
click at [330, 154] on input "d." at bounding box center [330, 151] width 0 height 4
radio input "true"
click at [349, 261] on button "Next" at bounding box center [330, 256] width 112 height 27
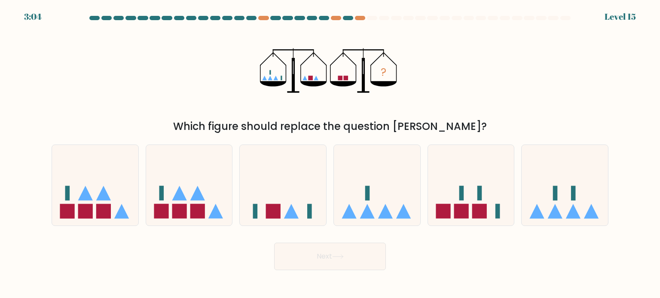
click at [426, 89] on div "? Which figure should replace the question mark?" at bounding box center [329, 80] width 567 height 109
click at [288, 211] on icon at bounding box center [283, 185] width 86 height 71
click at [330, 154] on input "c." at bounding box center [330, 151] width 0 height 4
radio input "true"
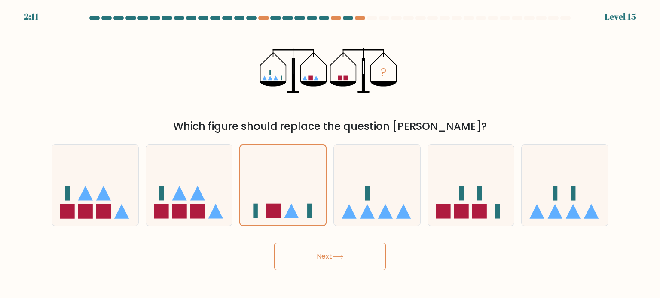
click at [352, 259] on button "Next" at bounding box center [330, 256] width 112 height 27
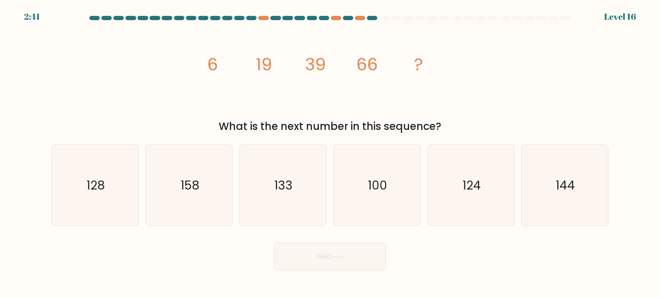
click at [271, 67] on tspan "19" at bounding box center [263, 64] width 16 height 24
click at [188, 215] on icon "158" at bounding box center [189, 185] width 81 height 81
click at [330, 154] on input "b. 158" at bounding box center [330, 151] width 0 height 4
radio input "true"
click at [313, 254] on button "Next" at bounding box center [330, 256] width 112 height 27
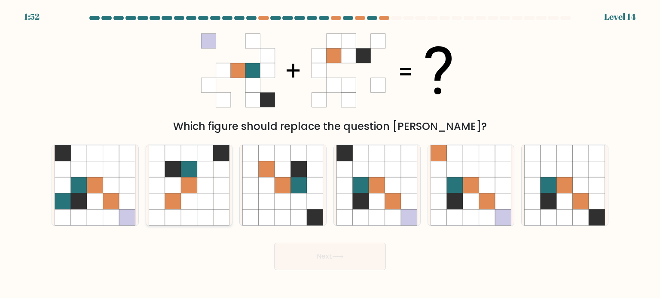
click at [192, 187] on icon at bounding box center [189, 185] width 16 height 16
click at [330, 154] on input "b." at bounding box center [330, 151] width 0 height 4
radio input "true"
click at [357, 203] on icon at bounding box center [361, 201] width 16 height 16
click at [330, 154] on input "d." at bounding box center [330, 151] width 0 height 4
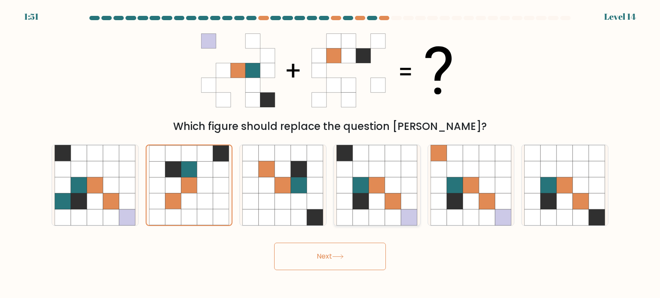
radio input "true"
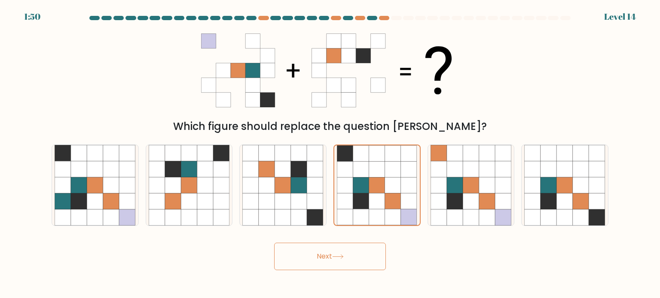
click at [329, 243] on div "Next" at bounding box center [329, 254] width 567 height 34
click at [331, 257] on button "Next" at bounding box center [330, 256] width 112 height 27
